Goal: Information Seeking & Learning: Learn about a topic

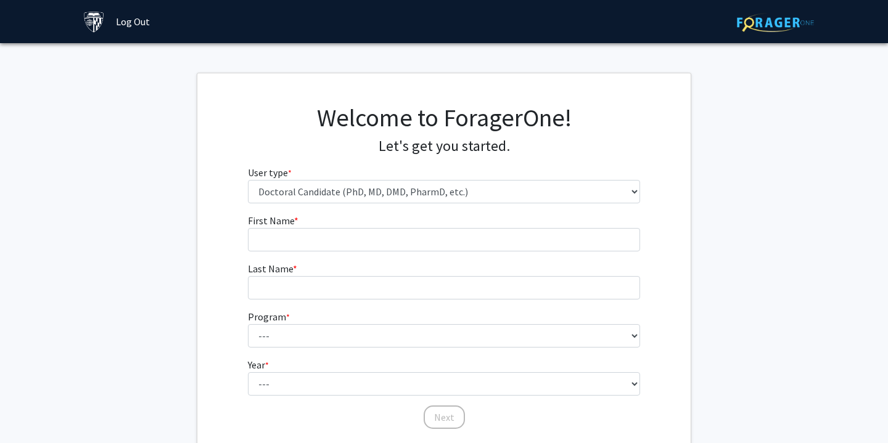
select select "3: doc"
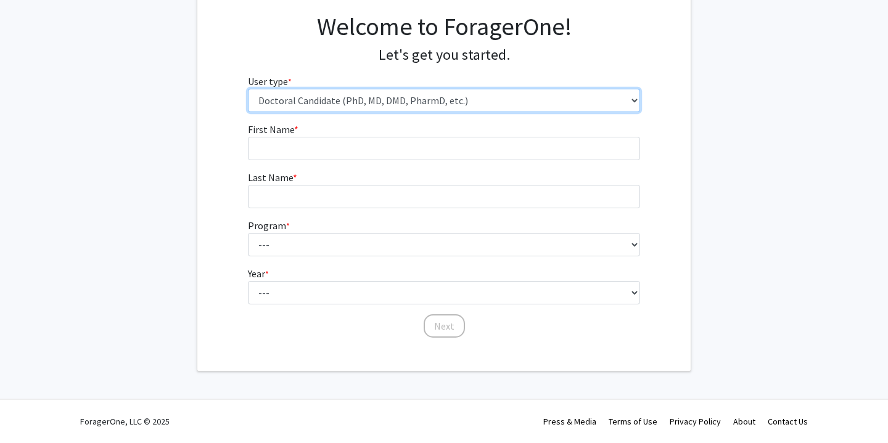
scroll to position [91, 0]
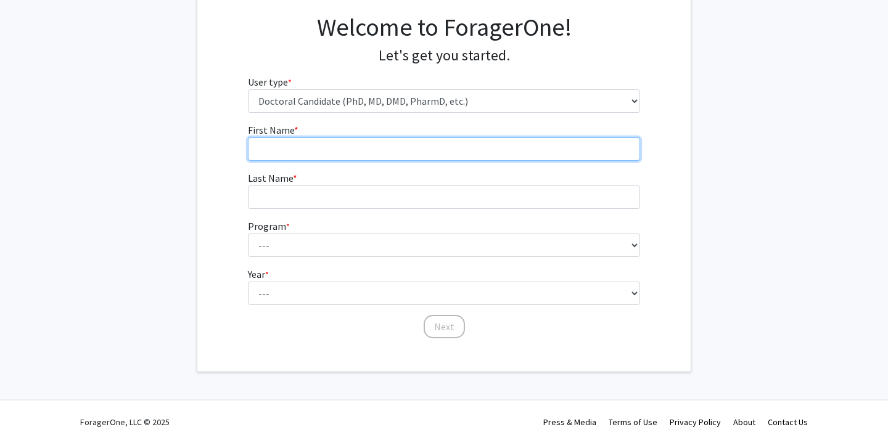
click at [424, 144] on input "First Name * required" at bounding box center [444, 149] width 393 height 23
type input "[PERSON_NAME]"
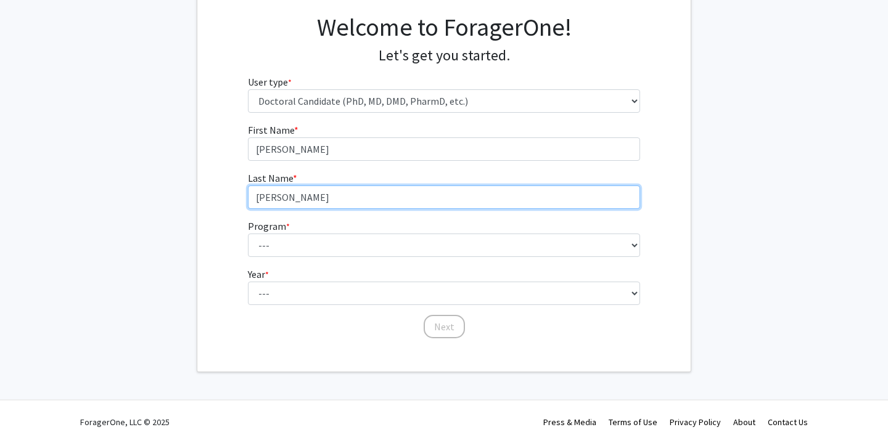
type input "[PERSON_NAME]"
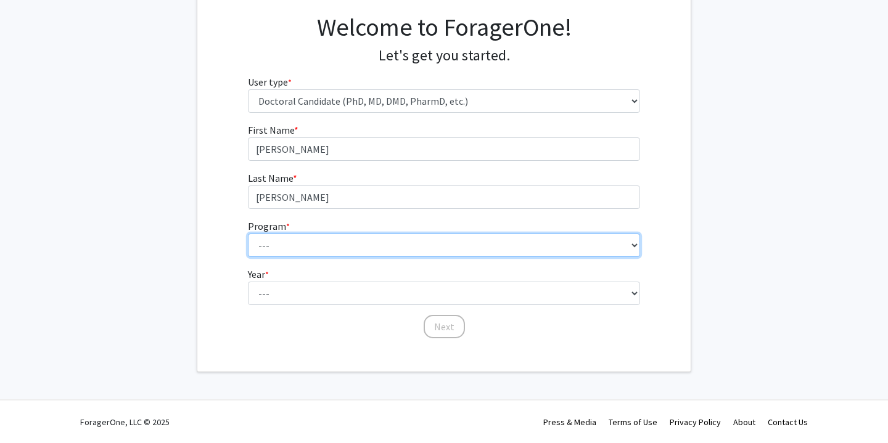
select select "22: 25"
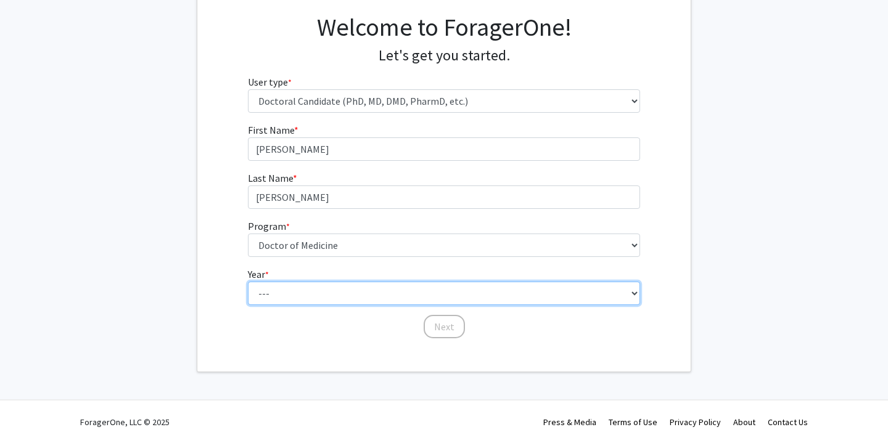
select select "1: first_year"
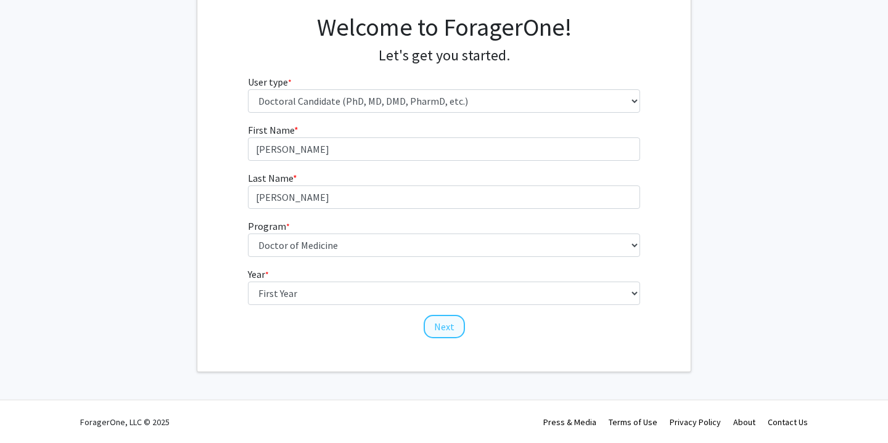
click at [444, 329] on button "Next" at bounding box center [444, 326] width 41 height 23
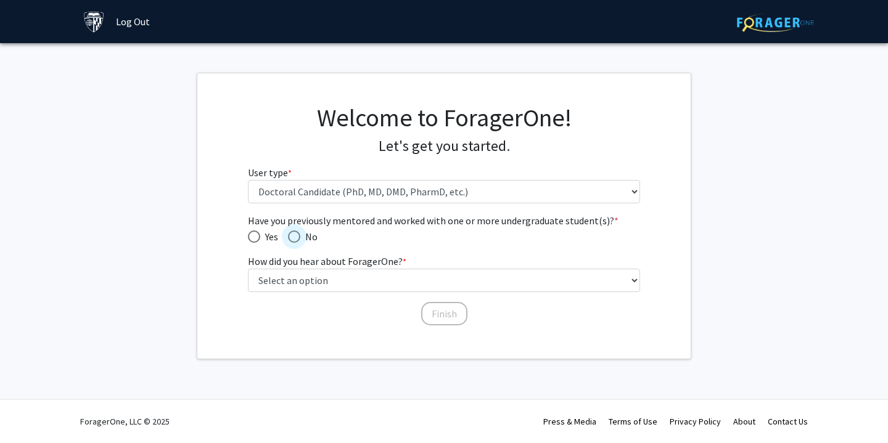
click at [296, 240] on span "Have you previously mentored and worked with one or more undergraduate student(…" at bounding box center [294, 237] width 12 height 12
click at [296, 240] on input "No" at bounding box center [294, 237] width 12 height 12
radio input "true"
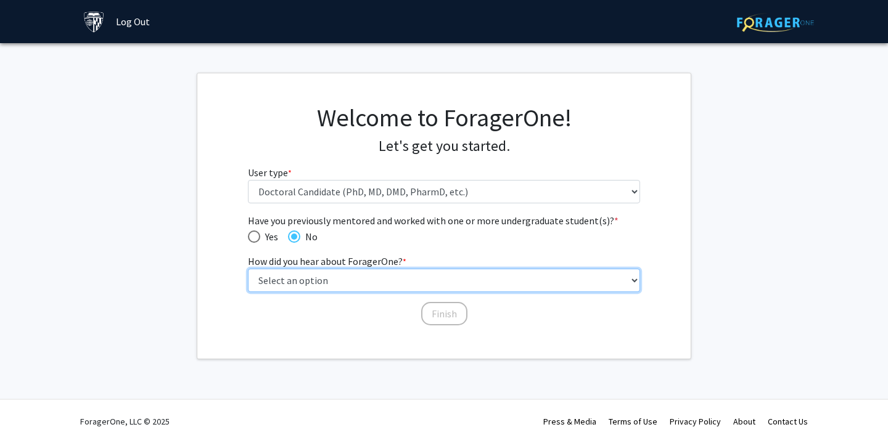
select select "2: faculty_recommendation"
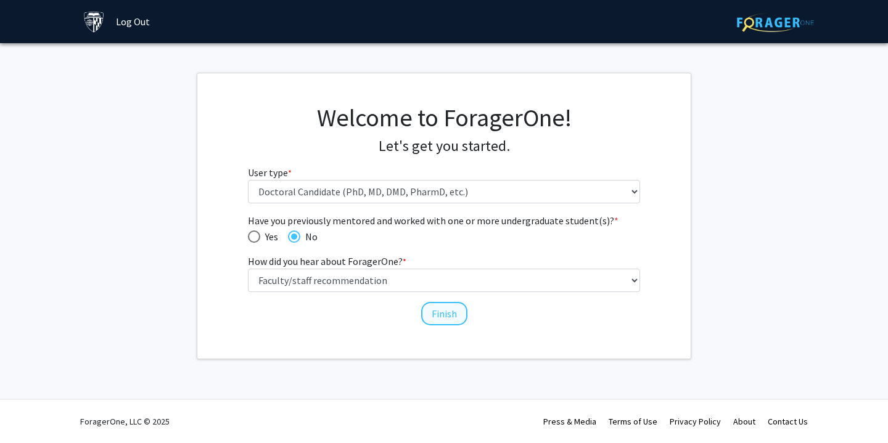
click at [451, 312] on button "Finish" at bounding box center [444, 313] width 46 height 23
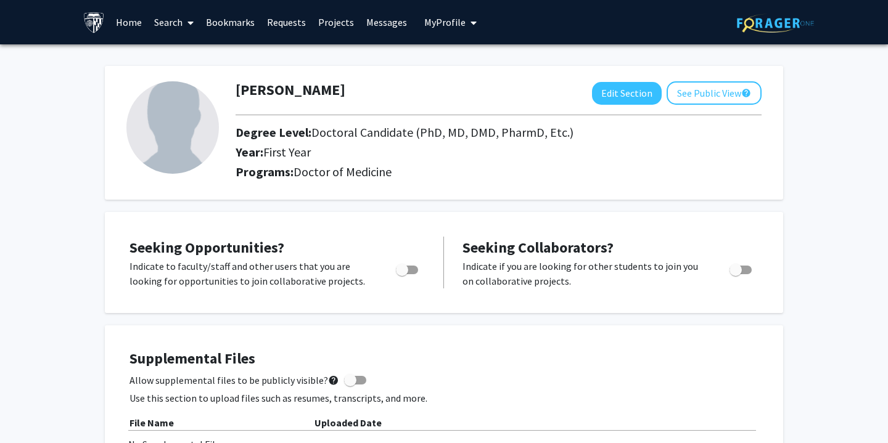
click at [191, 20] on icon at bounding box center [190, 23] width 6 height 10
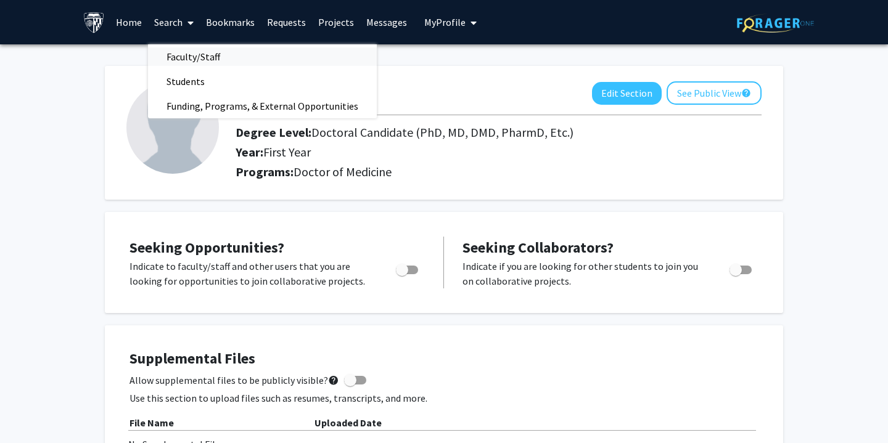
click at [181, 62] on span "Faculty/Staff" at bounding box center [193, 56] width 91 height 25
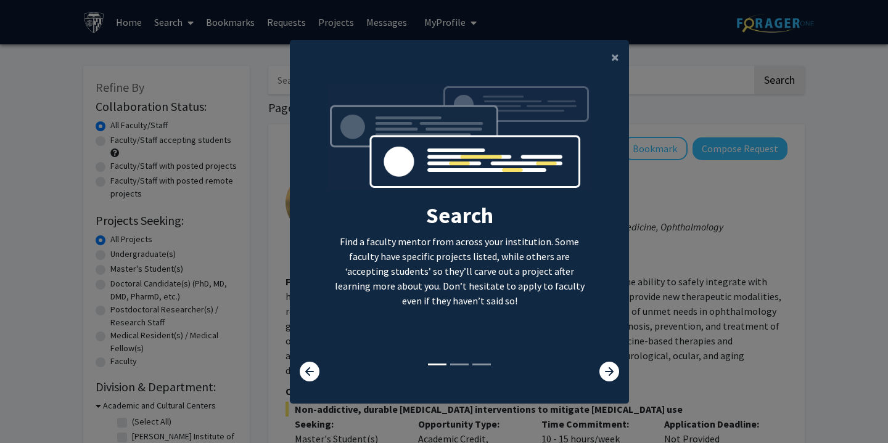
click at [620, 381] on div at bounding box center [600, 372] width 56 height 20
click at [610, 379] on icon at bounding box center [609, 372] width 20 height 20
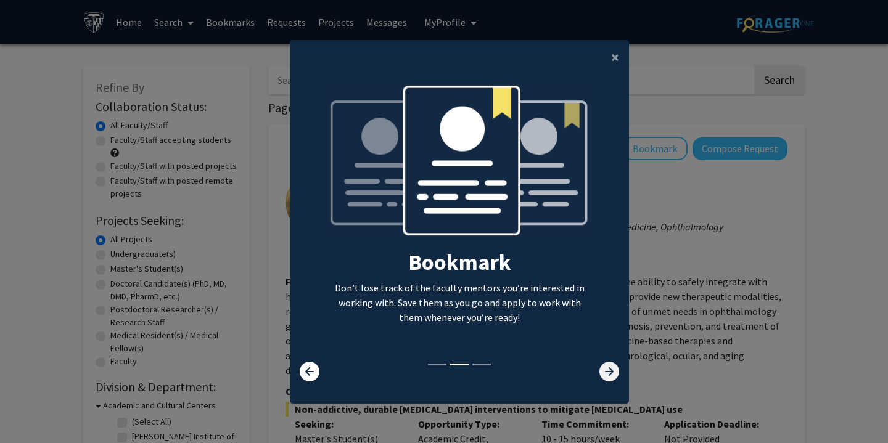
click at [610, 379] on icon at bounding box center [609, 372] width 20 height 20
click at [609, 379] on icon at bounding box center [609, 372] width 20 height 20
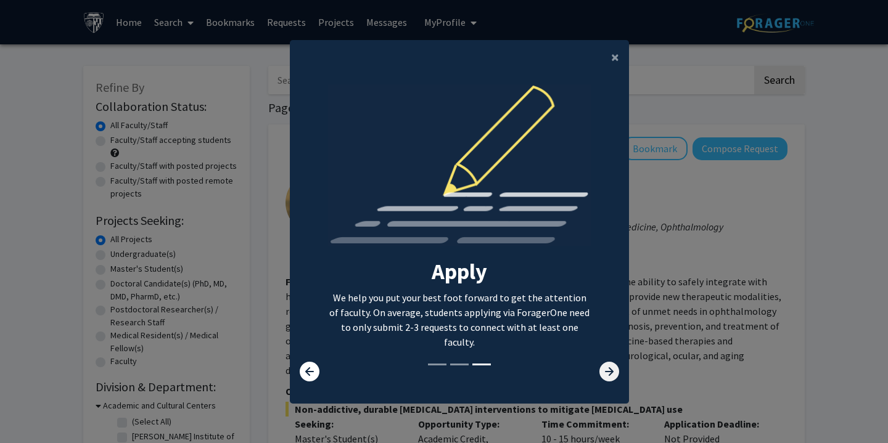
click at [609, 379] on icon at bounding box center [609, 372] width 20 height 20
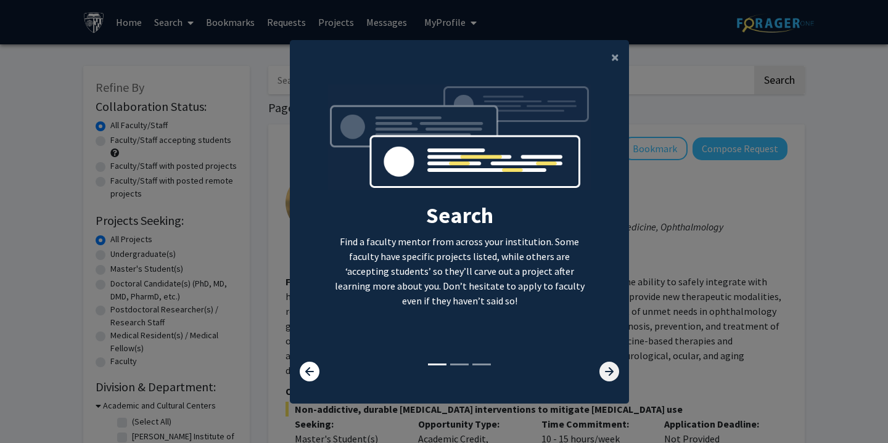
click at [609, 379] on icon at bounding box center [609, 372] width 20 height 20
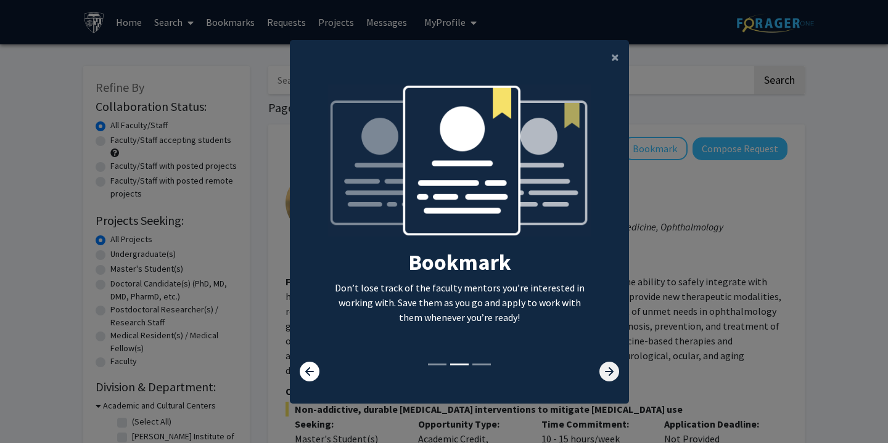
click at [609, 379] on icon at bounding box center [609, 372] width 20 height 20
click at [616, 58] on span "×" at bounding box center [615, 56] width 8 height 19
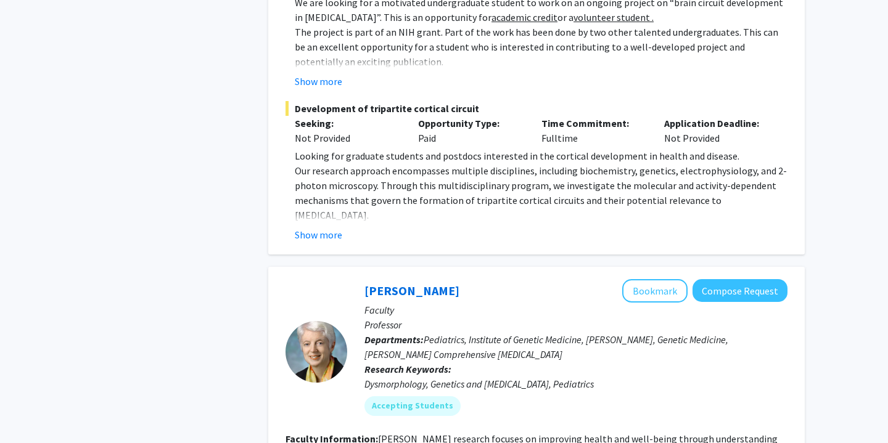
scroll to position [5823, 0]
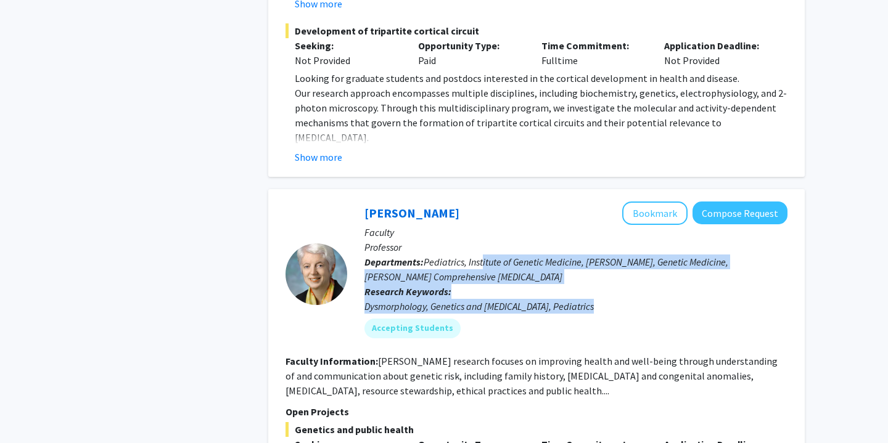
drag, startPoint x: 485, startPoint y: 117, endPoint x: 516, endPoint y: 178, distance: 68.7
click at [516, 202] on div "[PERSON_NAME] Bookmark Compose Request Faculty Professor Departments: Pediatric…" at bounding box center [567, 275] width 440 height 146
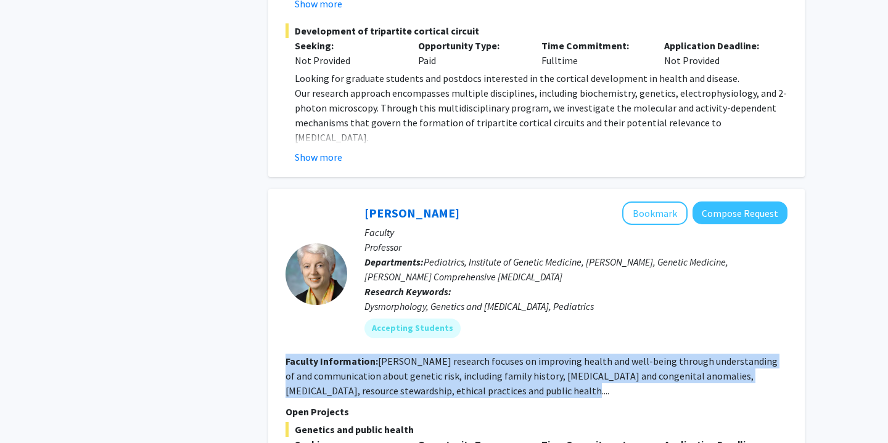
drag, startPoint x: 476, startPoint y: 207, endPoint x: 539, endPoint y: 252, distance: 77.7
click at [539, 252] on fg-search-faculty "[PERSON_NAME] Bookmark Compose Request Faculty Professor Departments: Pediatric…" at bounding box center [537, 390] width 502 height 377
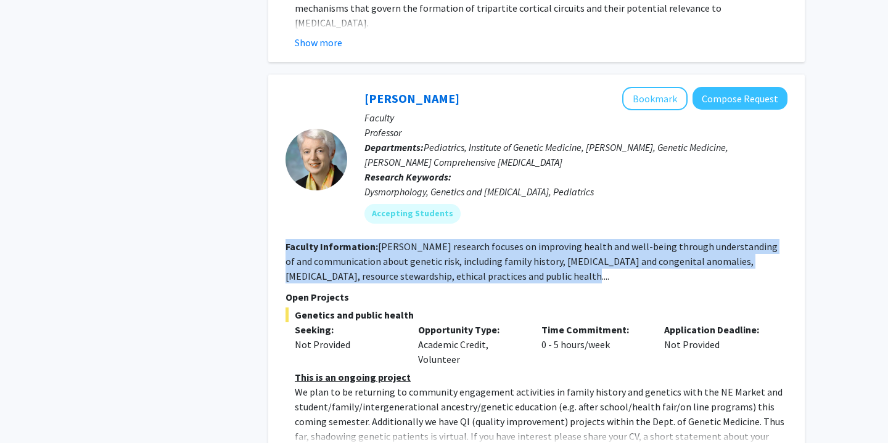
scroll to position [5940, 0]
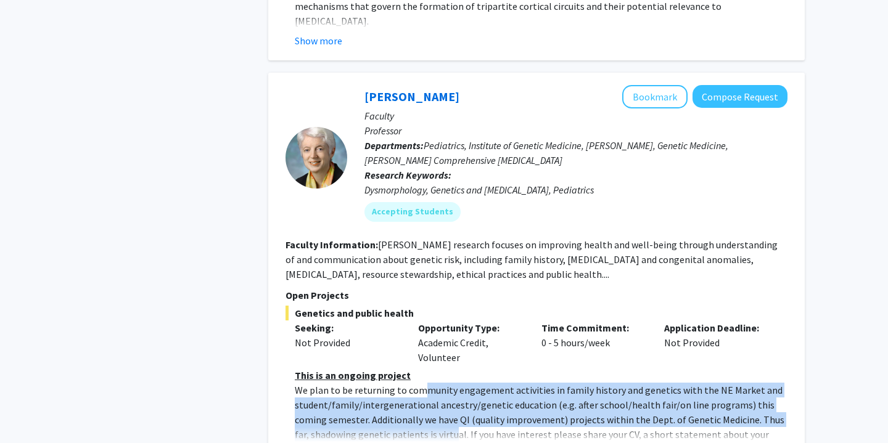
drag, startPoint x: 419, startPoint y: 247, endPoint x: 437, endPoint y: 281, distance: 38.6
click at [437, 383] on p "We plan to be returning to community engagement activities in family history an…" at bounding box center [541, 427] width 493 height 89
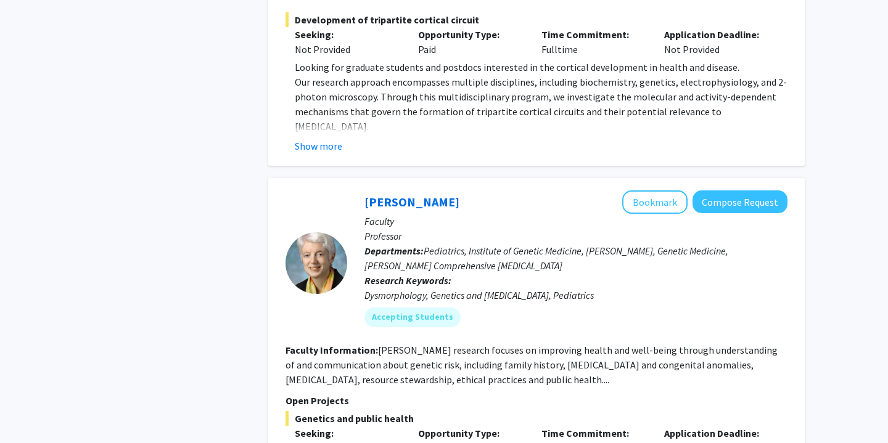
scroll to position [5833, 0]
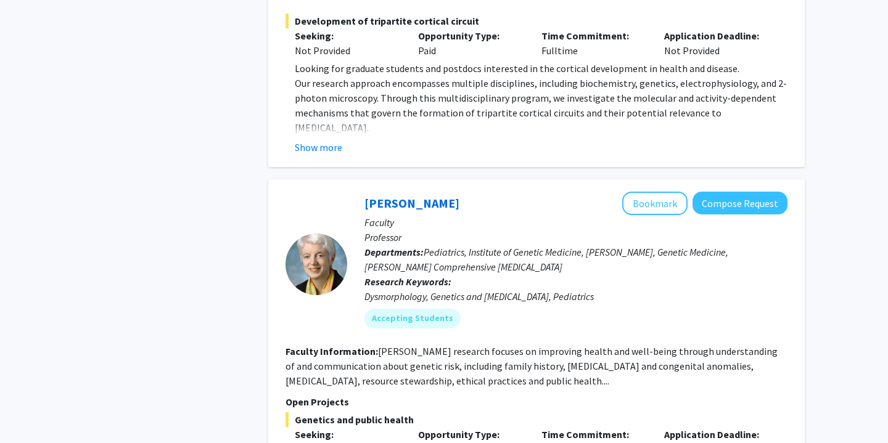
click at [416, 245] on p "Departments: Pediatrics, Institute of Genetic Medicine, [PERSON_NAME], Genetic …" at bounding box center [575, 260] width 423 height 30
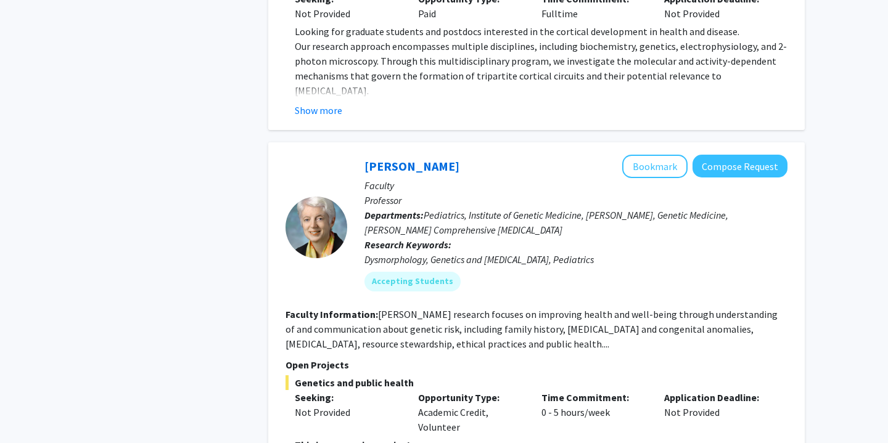
scroll to position [5872, 0]
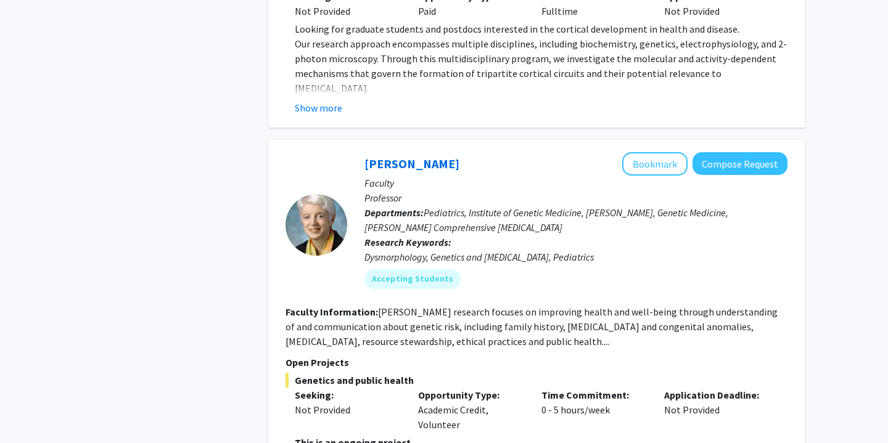
drag, startPoint x: 500, startPoint y: 311, endPoint x: 501, endPoint y: 339, distance: 27.8
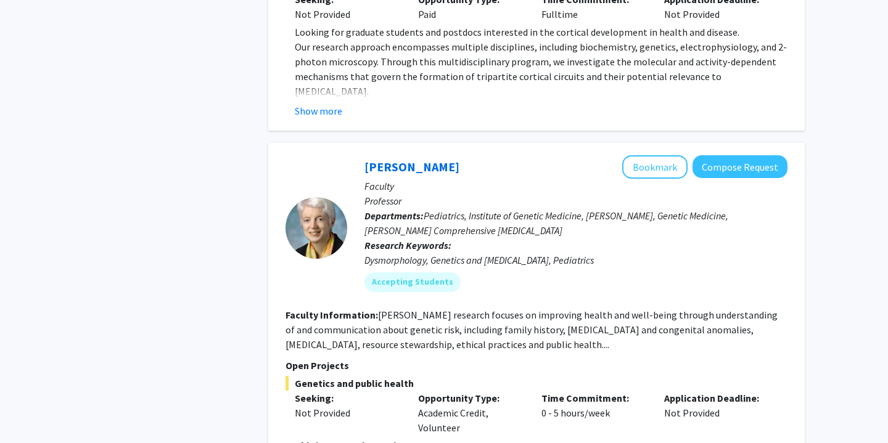
scroll to position [5867, 0]
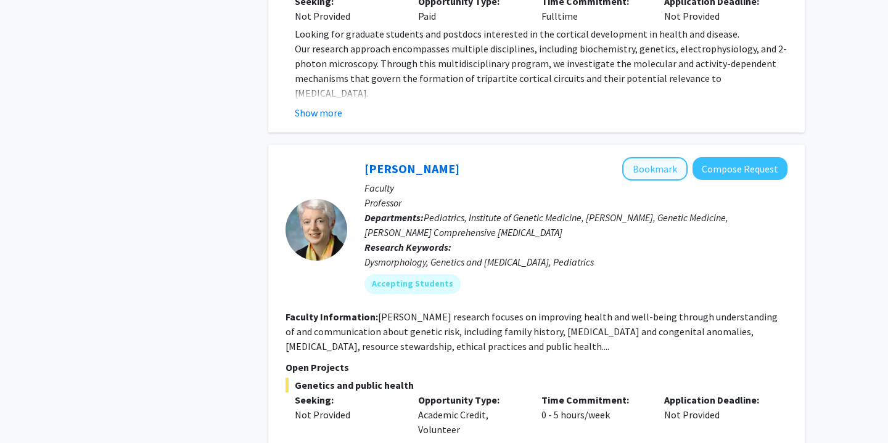
click at [664, 157] on button "Bookmark" at bounding box center [654, 168] width 65 height 23
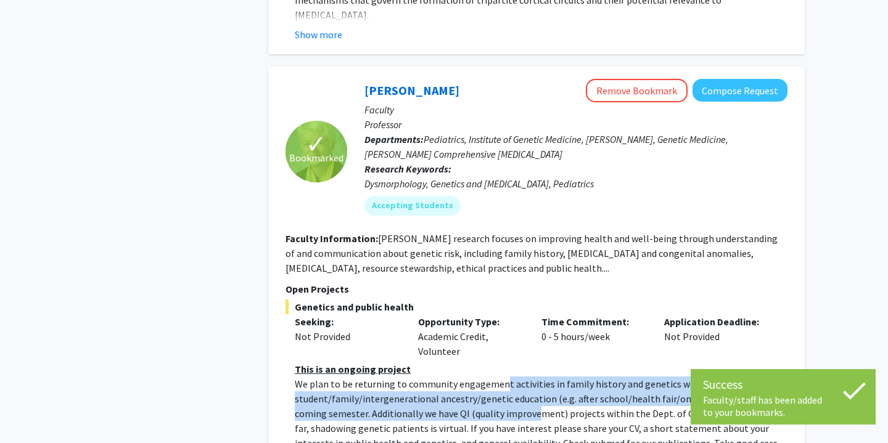
scroll to position [5962, 0]
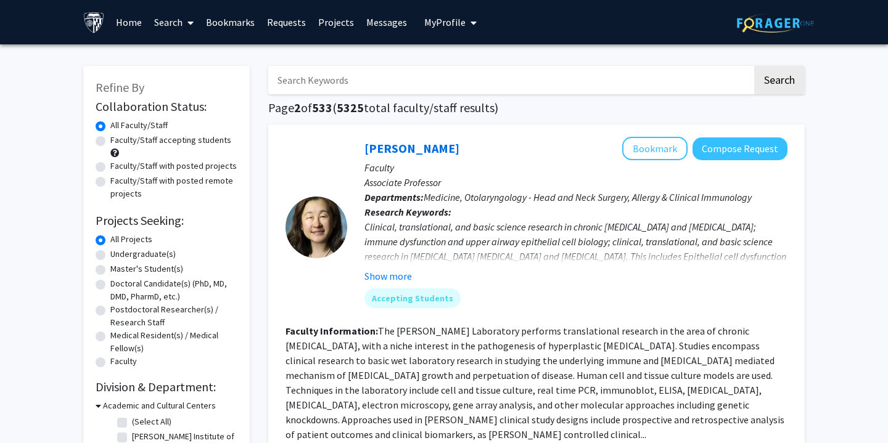
click at [139, 289] on label "Doctoral Candidate(s) (PhD, MD, DMD, PharmD, etc.)" at bounding box center [173, 291] width 127 height 26
click at [118, 286] on input "Doctoral Candidate(s) (PhD, MD, DMD, PharmD, etc.)" at bounding box center [114, 282] width 8 height 8
radio input "true"
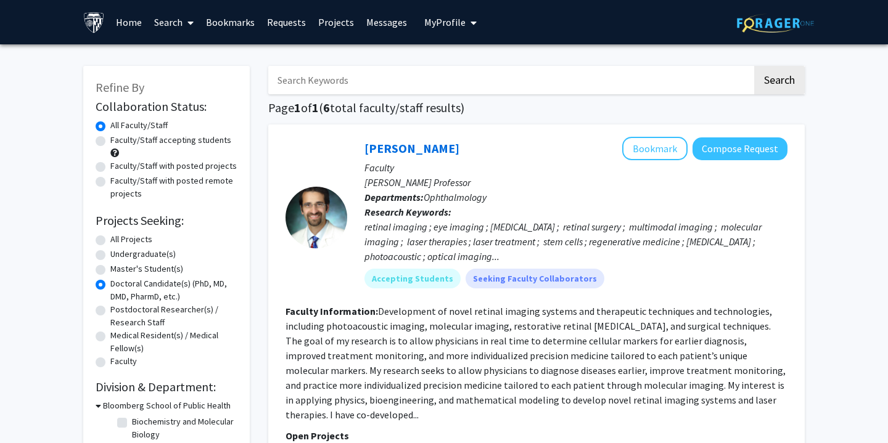
click at [125, 241] on label "All Projects" at bounding box center [131, 239] width 42 height 13
click at [118, 241] on input "All Projects" at bounding box center [114, 237] width 8 height 8
radio input "true"
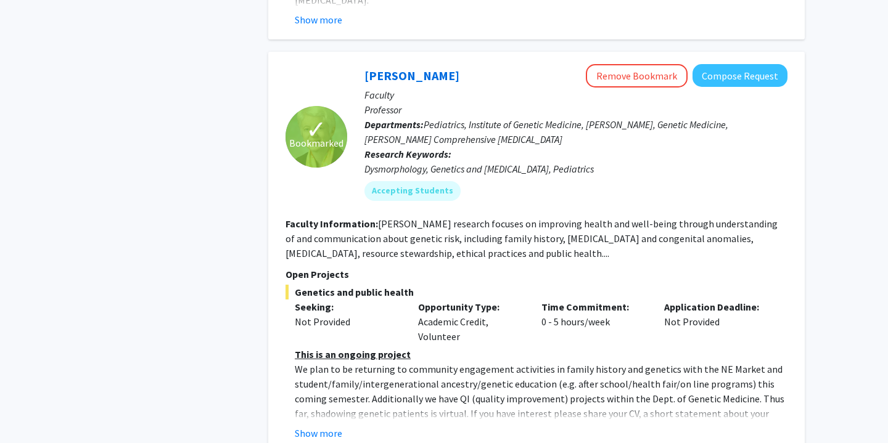
scroll to position [5960, 0]
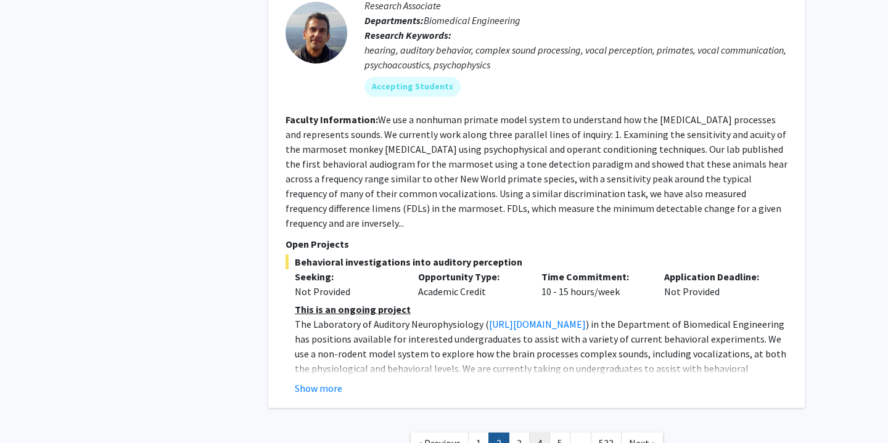
scroll to position [4555, 0]
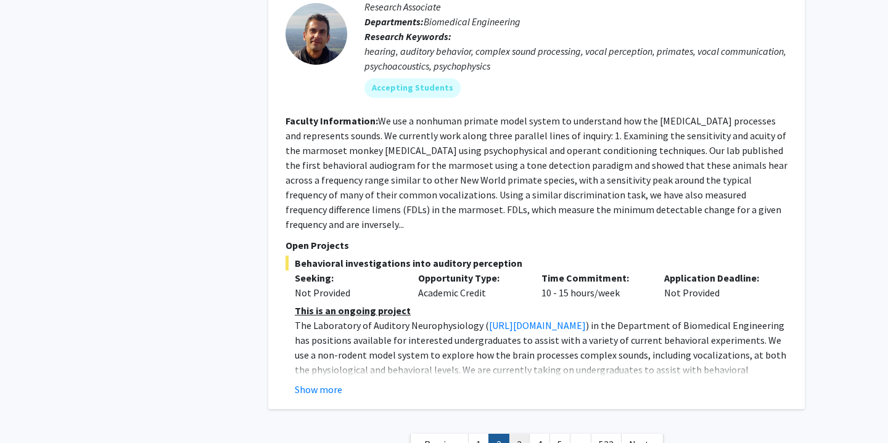
click at [519, 434] on link "3" at bounding box center [519, 445] width 21 height 22
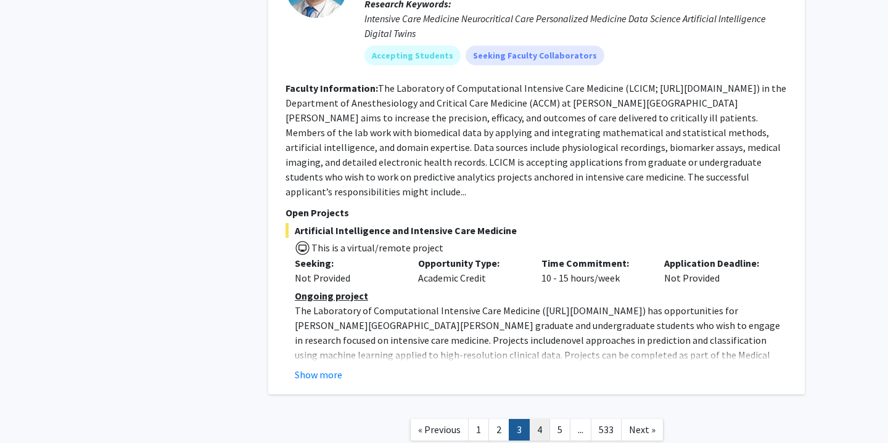
click at [534, 419] on link "4" at bounding box center [539, 430] width 21 height 22
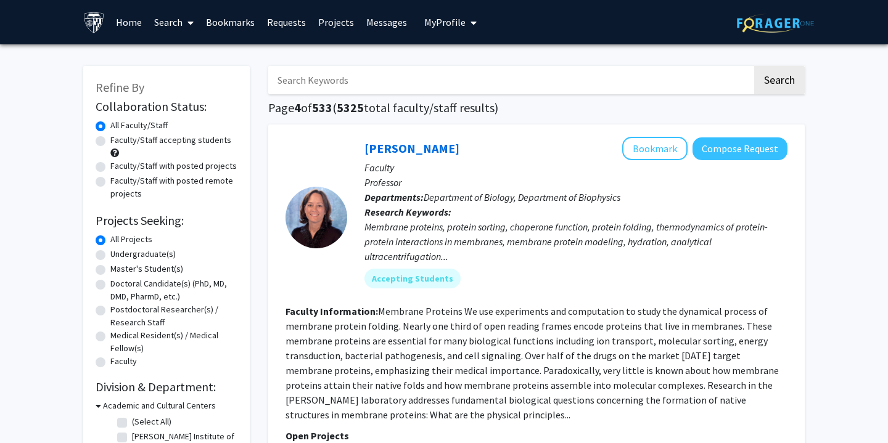
click at [396, 75] on input "Search Keywords" at bounding box center [510, 80] width 484 height 28
click at [779, 82] on button "Search" at bounding box center [779, 80] width 51 height 28
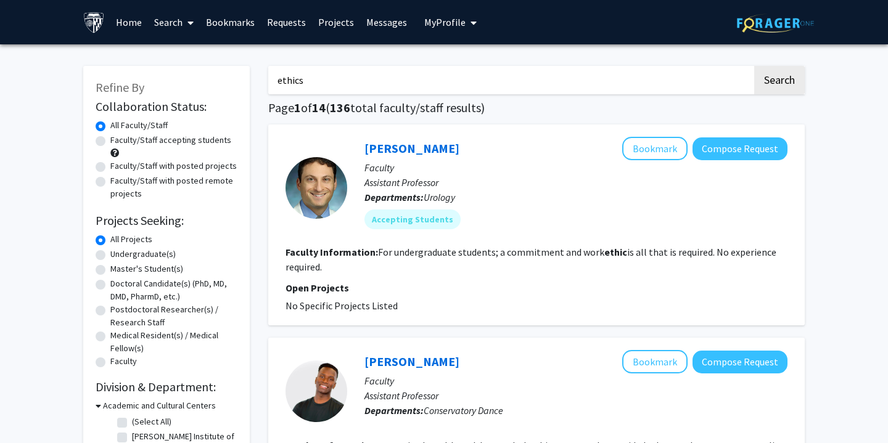
type input "ethics"
click at [779, 82] on button "Search" at bounding box center [779, 80] width 51 height 28
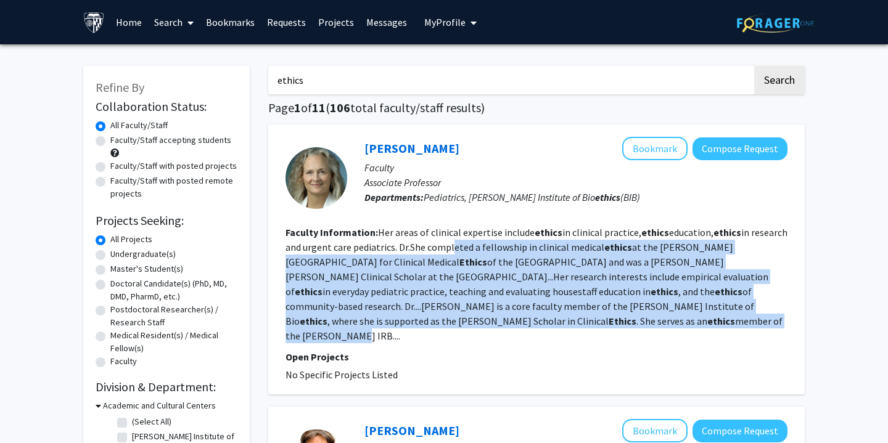
drag, startPoint x: 450, startPoint y: 242, endPoint x: 526, endPoint y: 324, distance: 111.7
click at [526, 324] on section "Faculty Information: Her areas of clinical expertise include ethics in clinical…" at bounding box center [537, 284] width 502 height 118
click at [526, 324] on fg-read-more "Her areas of clinical expertise include ethics in clinical practice, ethics edu…" at bounding box center [537, 284] width 502 height 116
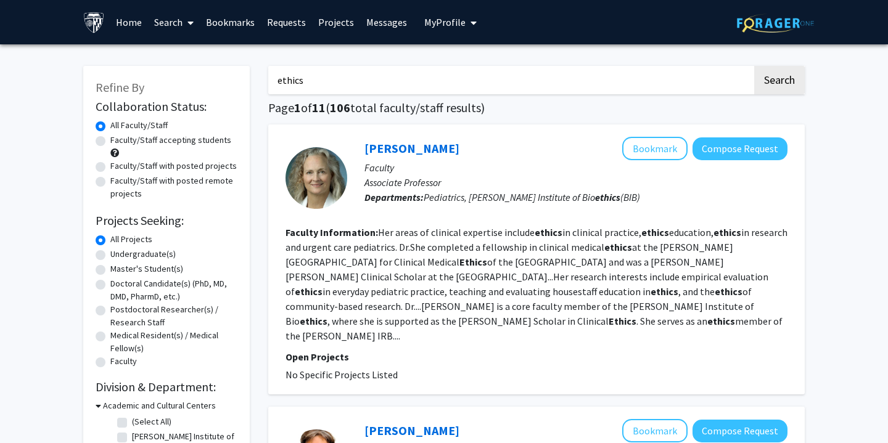
drag, startPoint x: 363, startPoint y: 72, endPoint x: 353, endPoint y: 86, distance: 16.8
click at [352, 87] on input "ethics" at bounding box center [510, 80] width 484 height 28
